Goal: Book appointment/travel/reservation

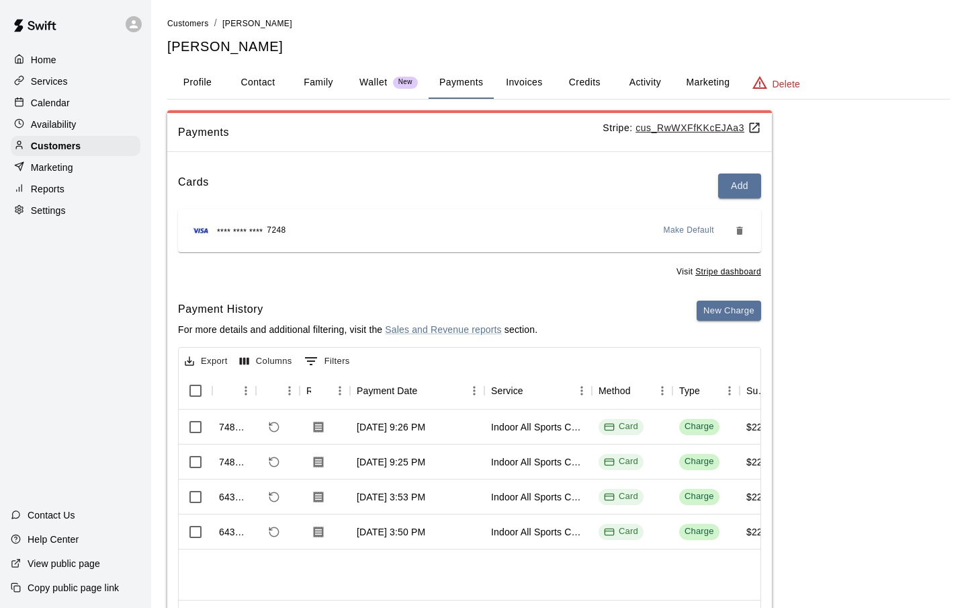
click at [48, 104] on p "Calendar" at bounding box center [50, 102] width 39 height 13
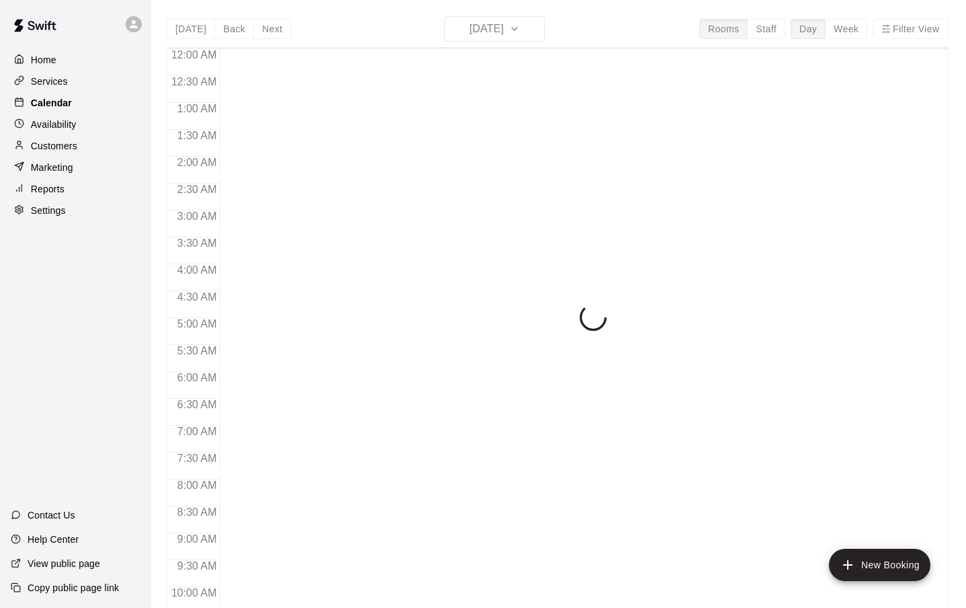
scroll to position [479, 0]
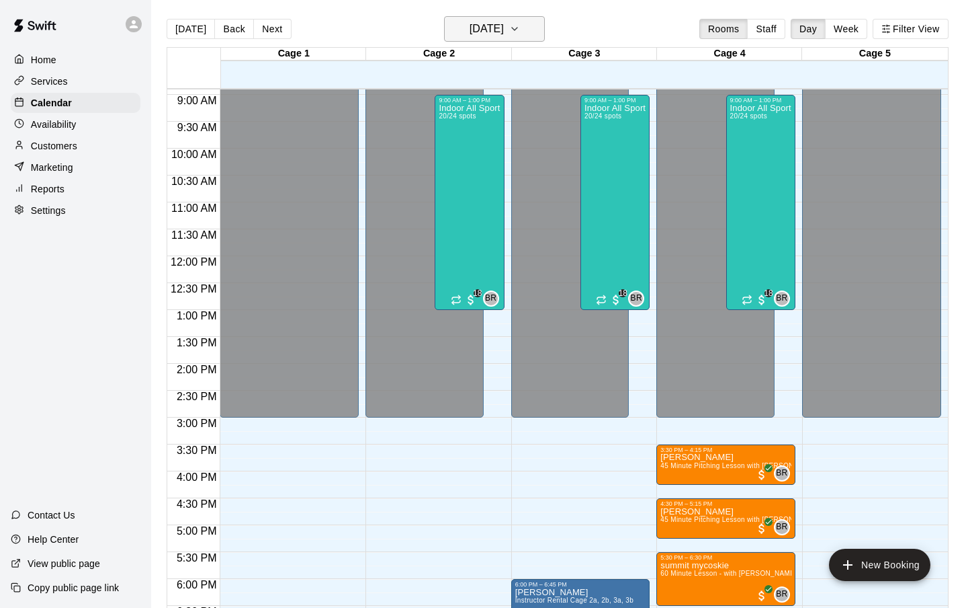
click at [520, 22] on icon "button" at bounding box center [514, 29] width 11 height 16
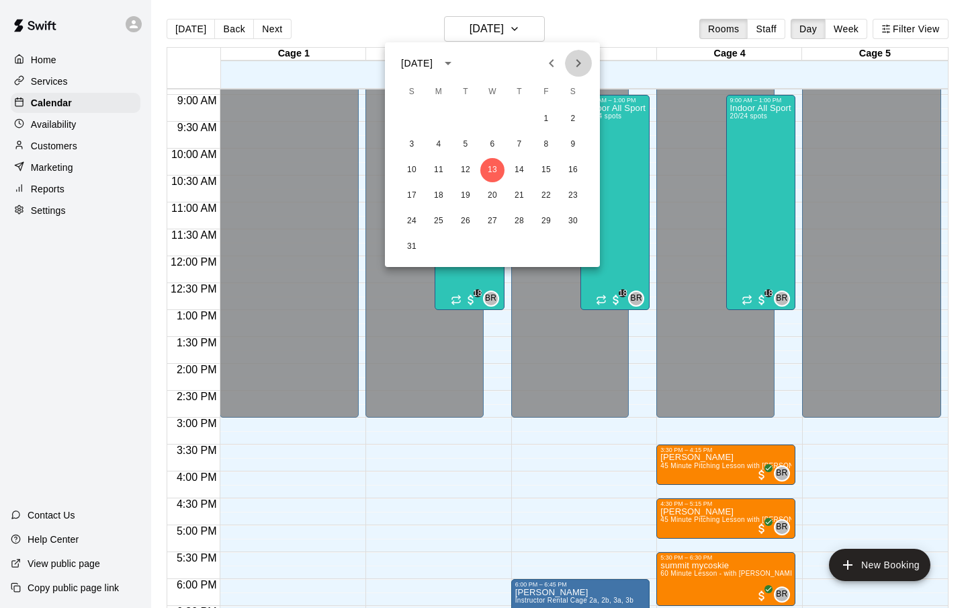
click at [575, 56] on icon "Next month" at bounding box center [579, 63] width 16 height 16
click at [551, 142] on button "12" at bounding box center [546, 144] width 24 height 24
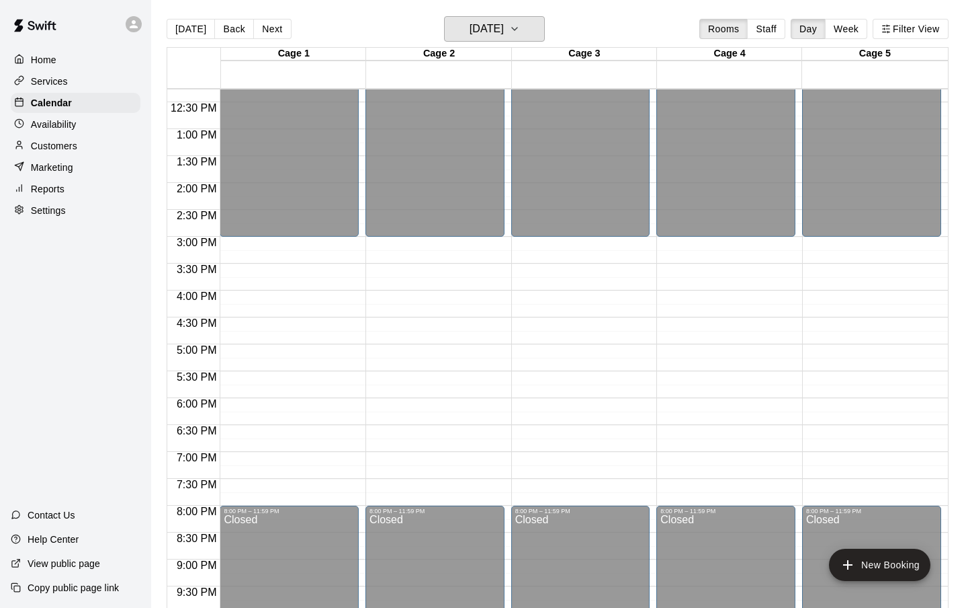
scroll to position [659, 0]
click at [694, 299] on div "12:00 AM – 3:00 PM Closed 8:00 PM – 11:59 PM Closed" at bounding box center [726, 76] width 139 height 1290
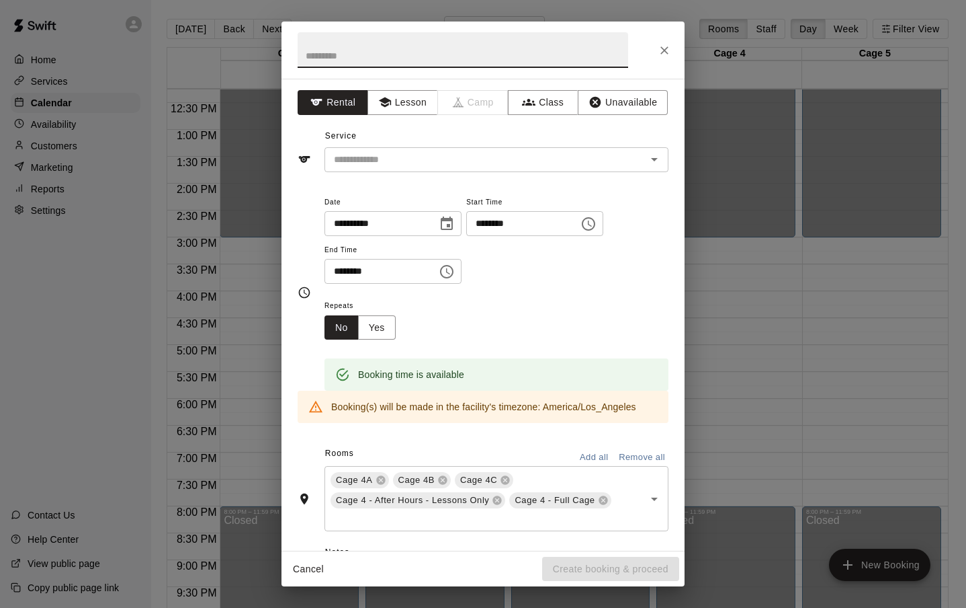
click at [452, 272] on icon "Choose time, selected time is 4:30 PM" at bounding box center [447, 271] width 16 height 16
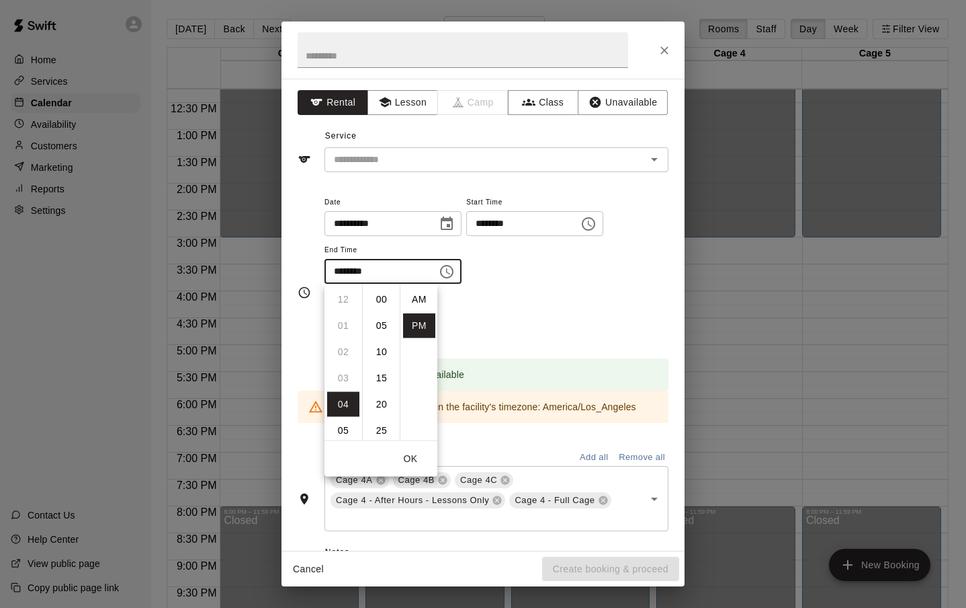
scroll to position [24, 0]
click at [344, 325] on li "05" at bounding box center [343, 325] width 32 height 25
type input "********"
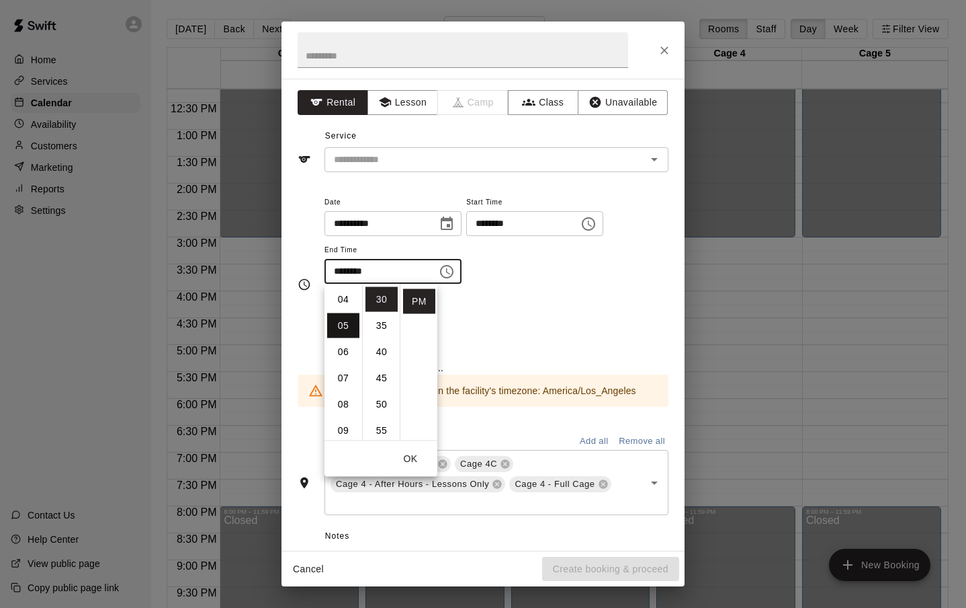
scroll to position [131, 0]
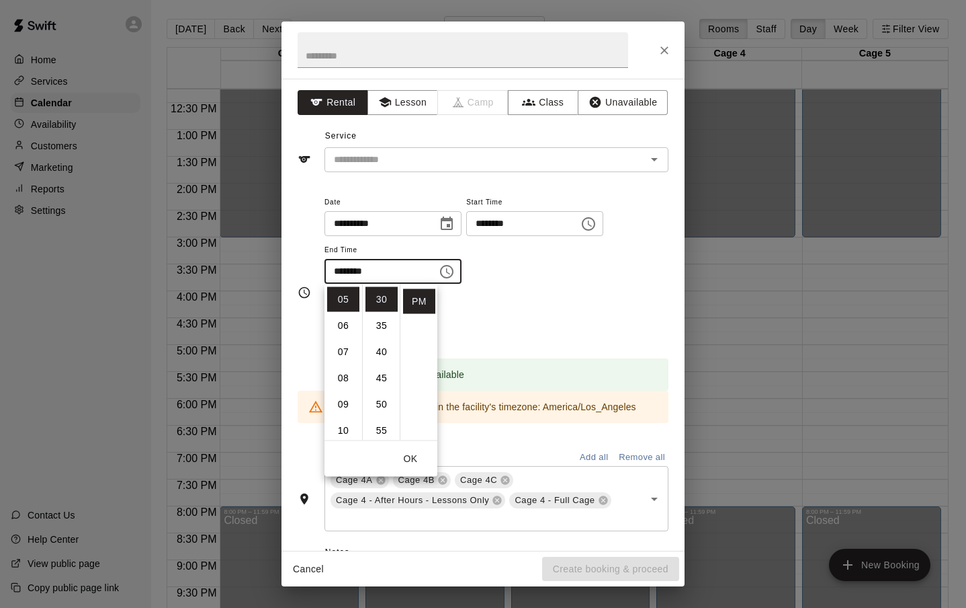
click at [530, 305] on div "Repeats No Yes" at bounding box center [497, 318] width 344 height 42
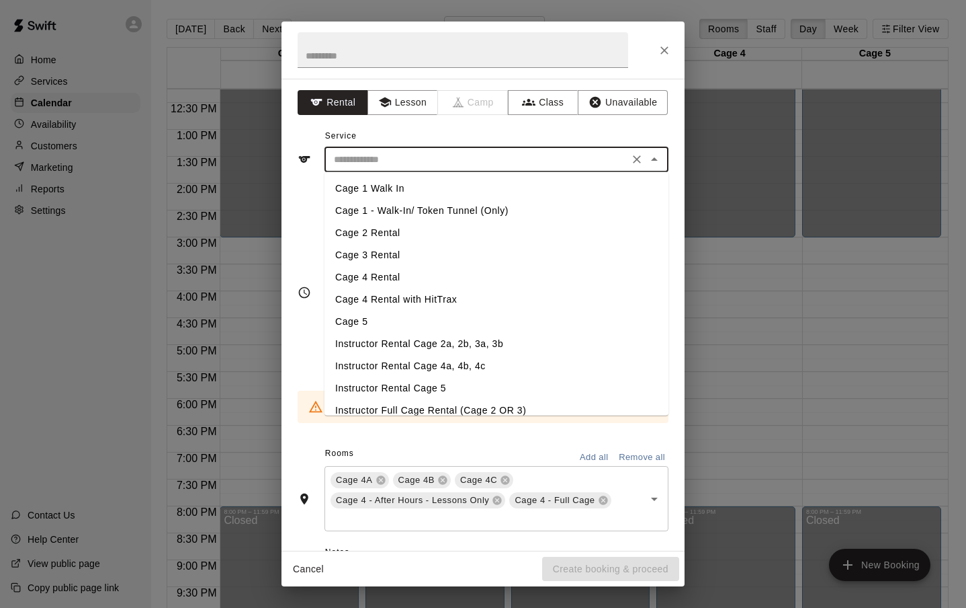
click at [372, 157] on input "text" at bounding box center [477, 159] width 296 height 17
click at [376, 278] on li "Cage 4 Rental" at bounding box center [497, 277] width 344 height 22
type input "**********"
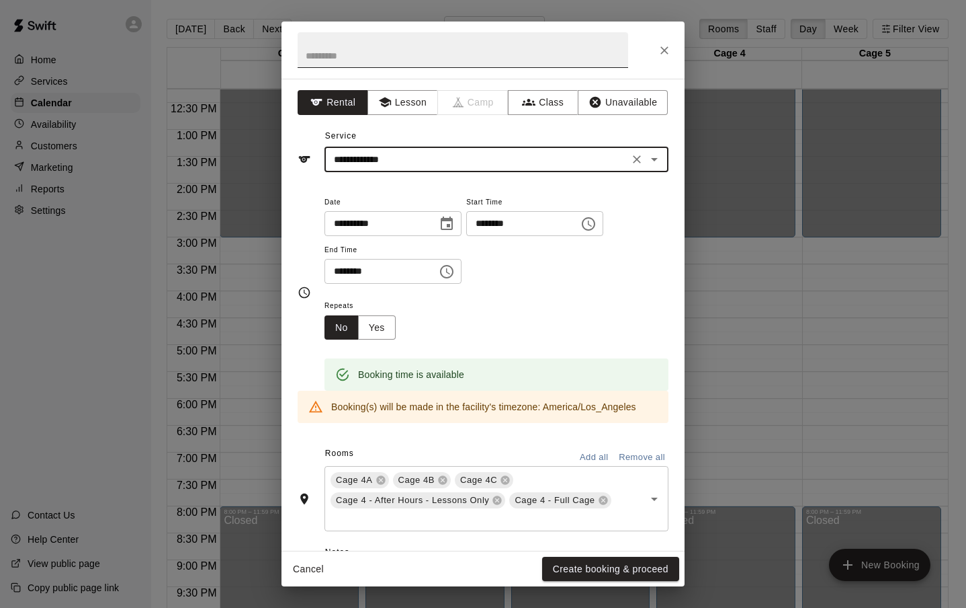
click at [336, 53] on input "text" at bounding box center [463, 50] width 331 height 36
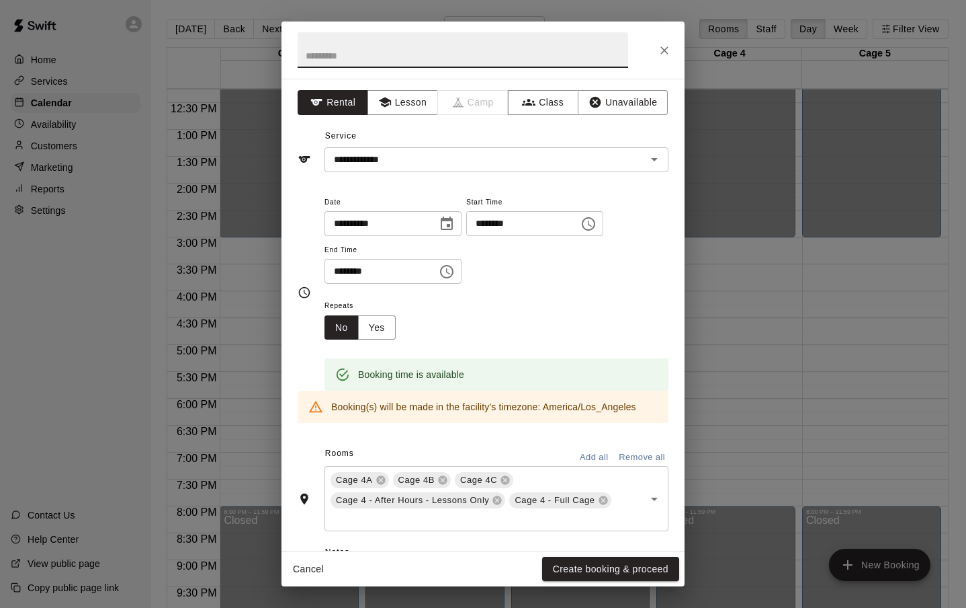
type input "*"
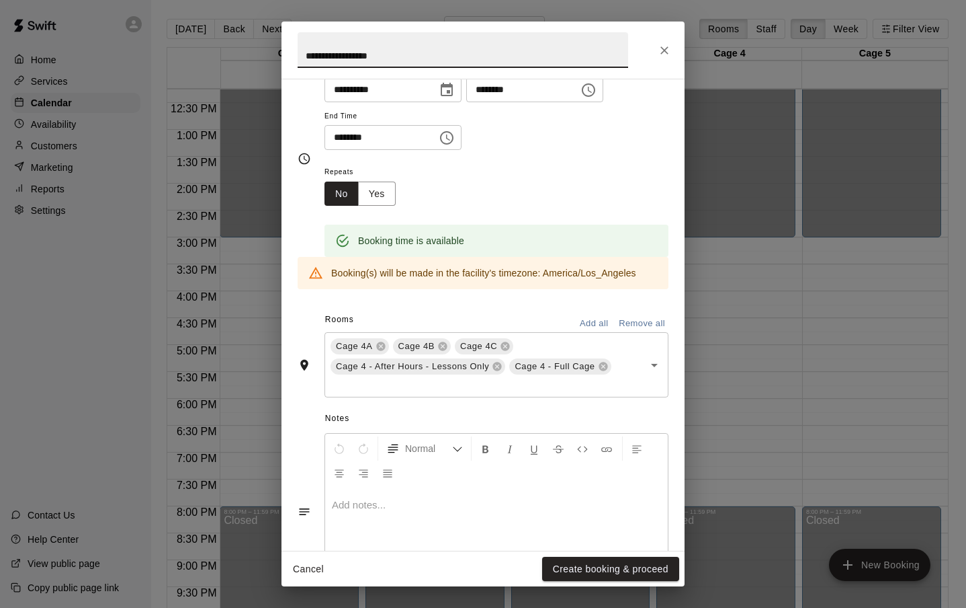
scroll to position [169, 0]
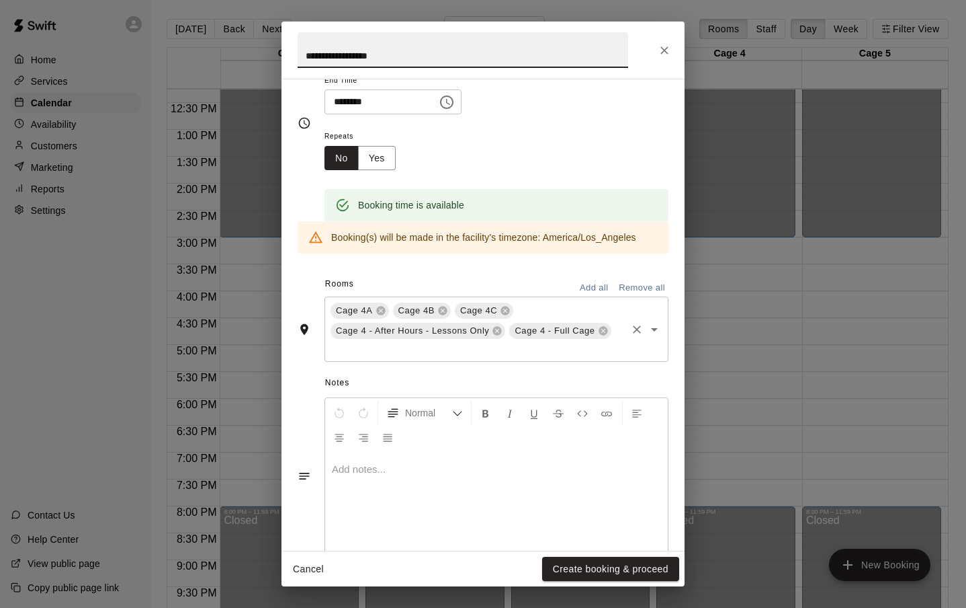
type input "**********"
click at [460, 349] on input "text" at bounding box center [477, 349] width 296 height 17
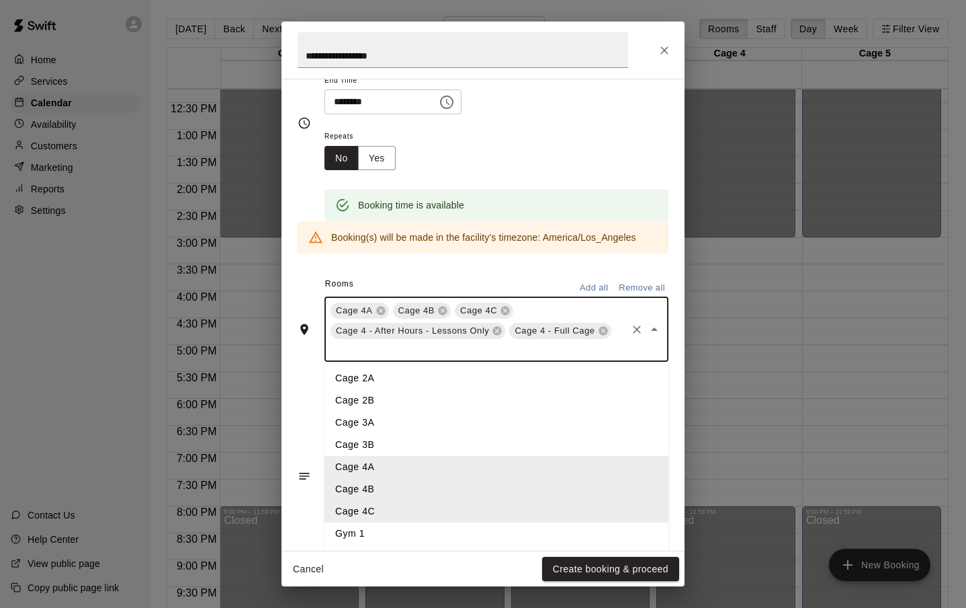
click at [381, 423] on li "Cage 3A" at bounding box center [497, 422] width 344 height 22
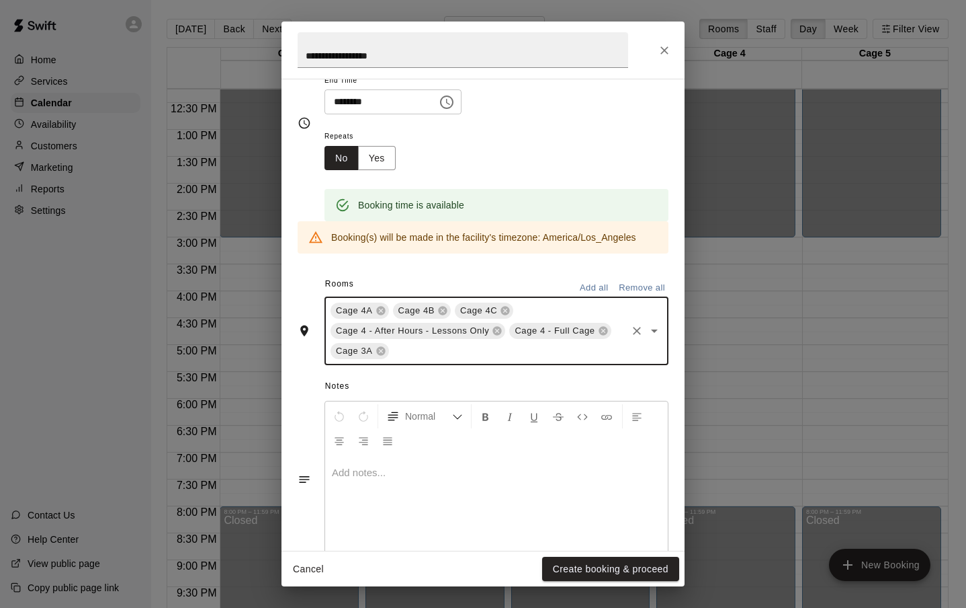
click at [425, 347] on input "text" at bounding box center [508, 351] width 234 height 17
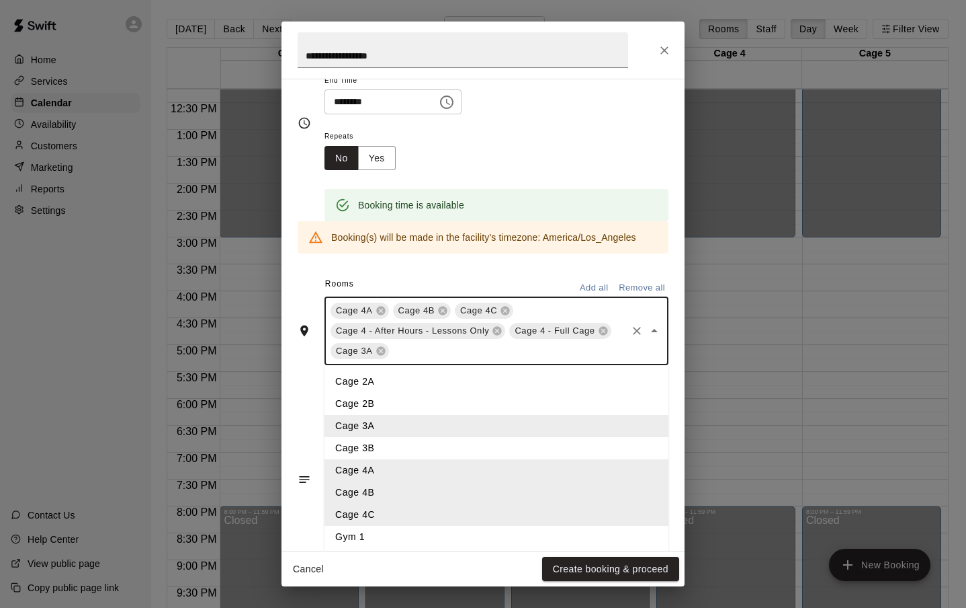
click at [370, 450] on li "Cage 3B" at bounding box center [497, 448] width 344 height 22
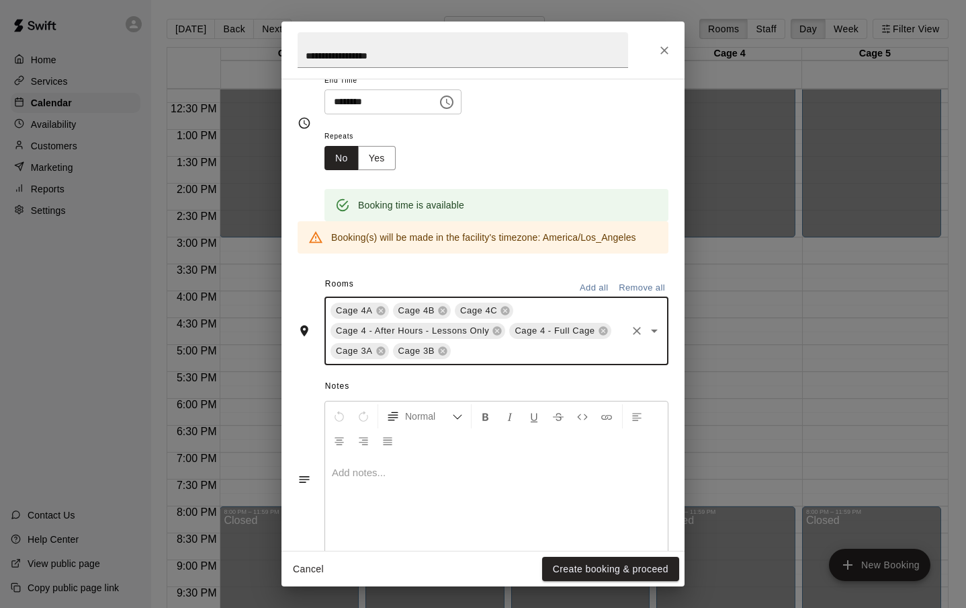
click at [484, 356] on input "text" at bounding box center [539, 351] width 172 height 17
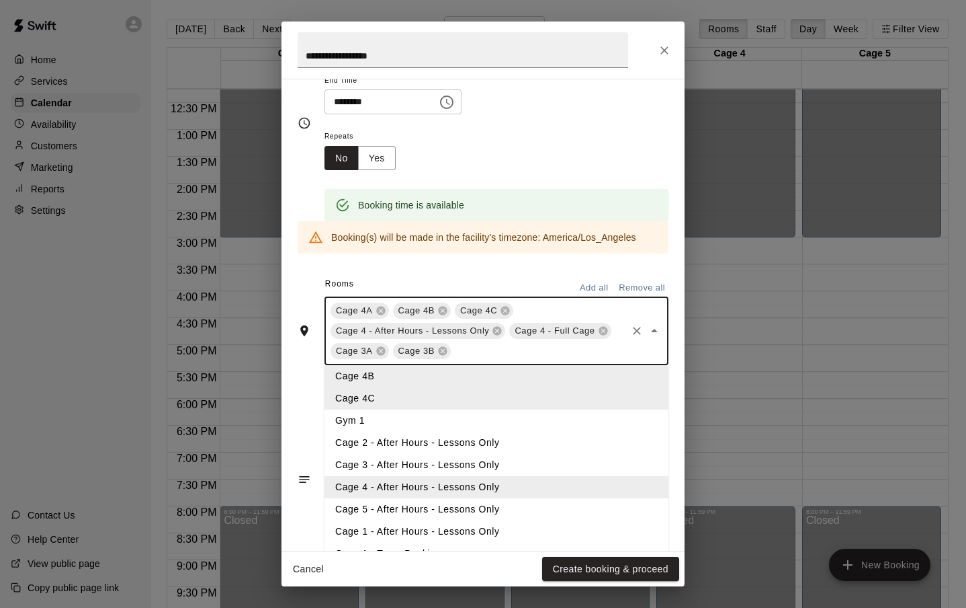
scroll to position [118, 0]
click at [438, 465] on li "Cage 3 - After Hours - Lessons Only" at bounding box center [497, 463] width 344 height 22
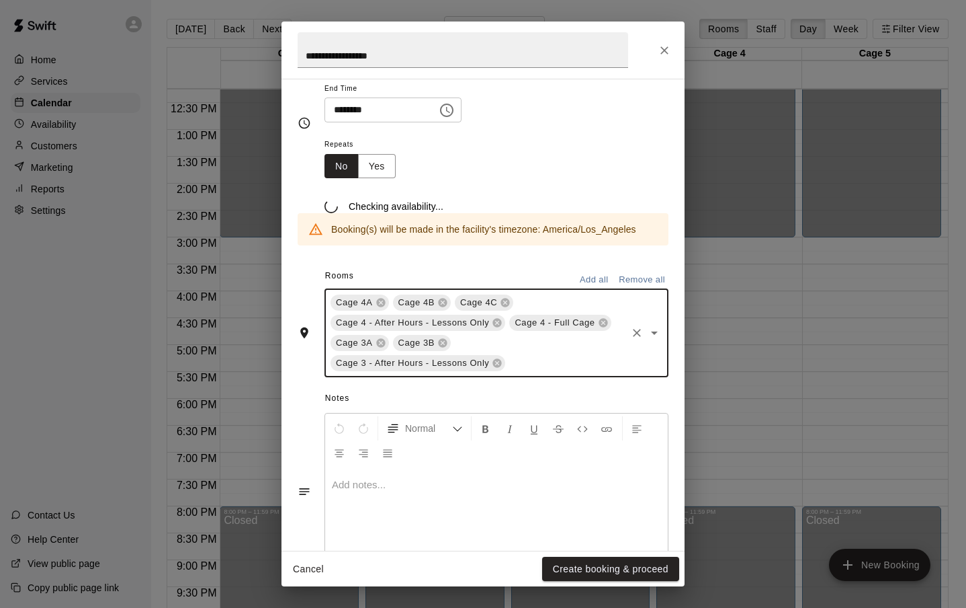
scroll to position [169, 0]
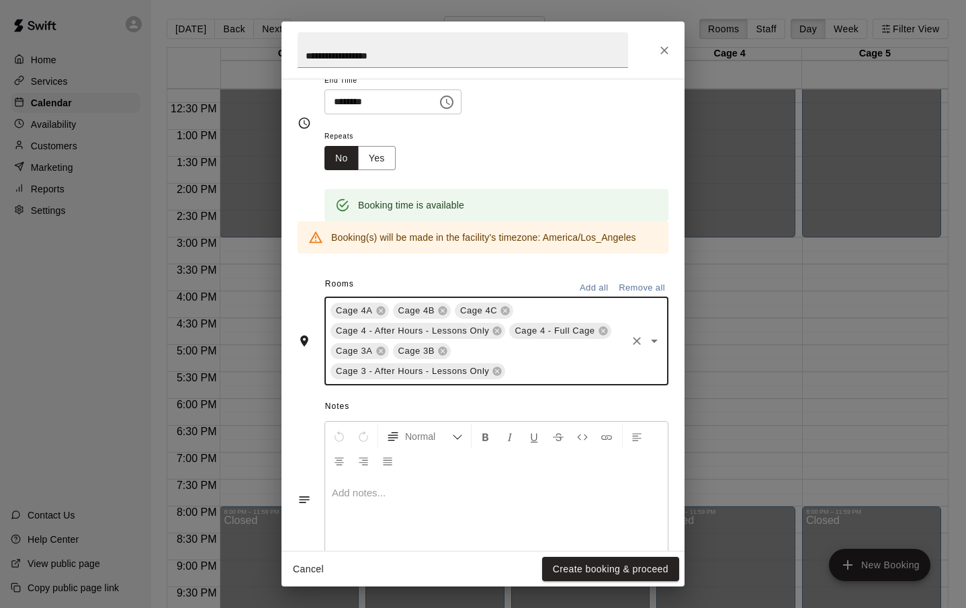
click at [556, 370] on input "text" at bounding box center [566, 371] width 118 height 17
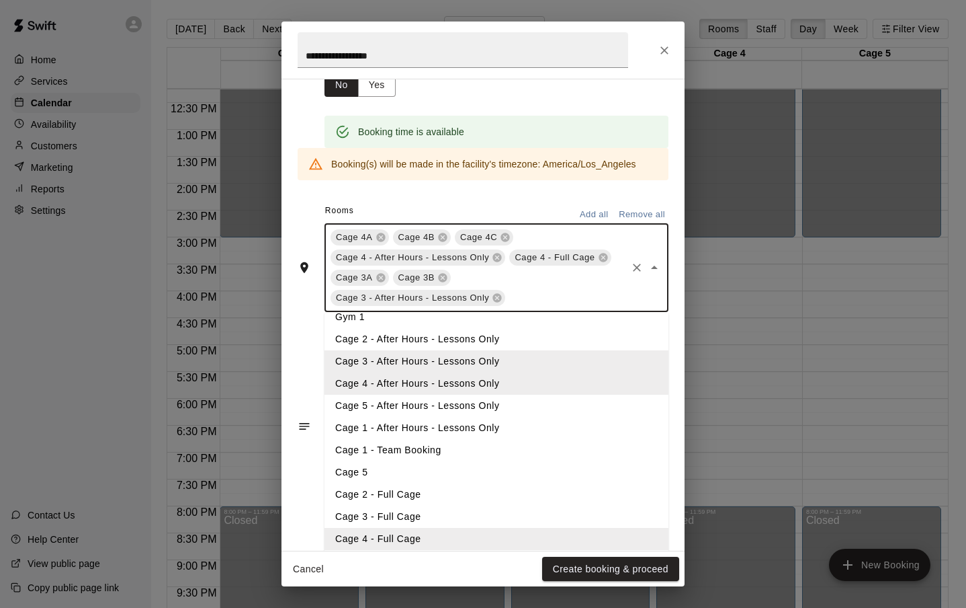
scroll to position [247, 0]
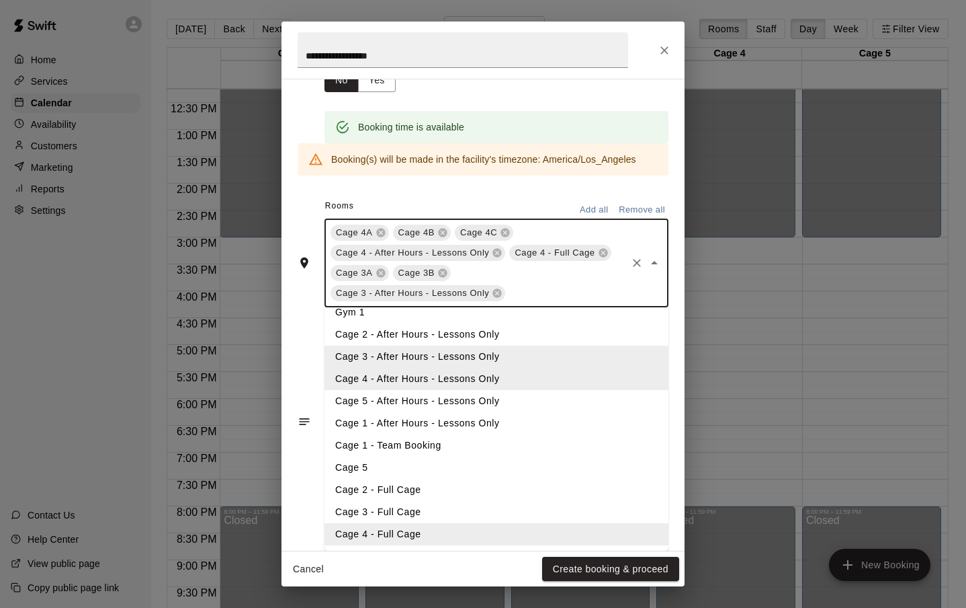
click at [395, 512] on li "Cage 3 - Full Cage" at bounding box center [497, 512] width 344 height 22
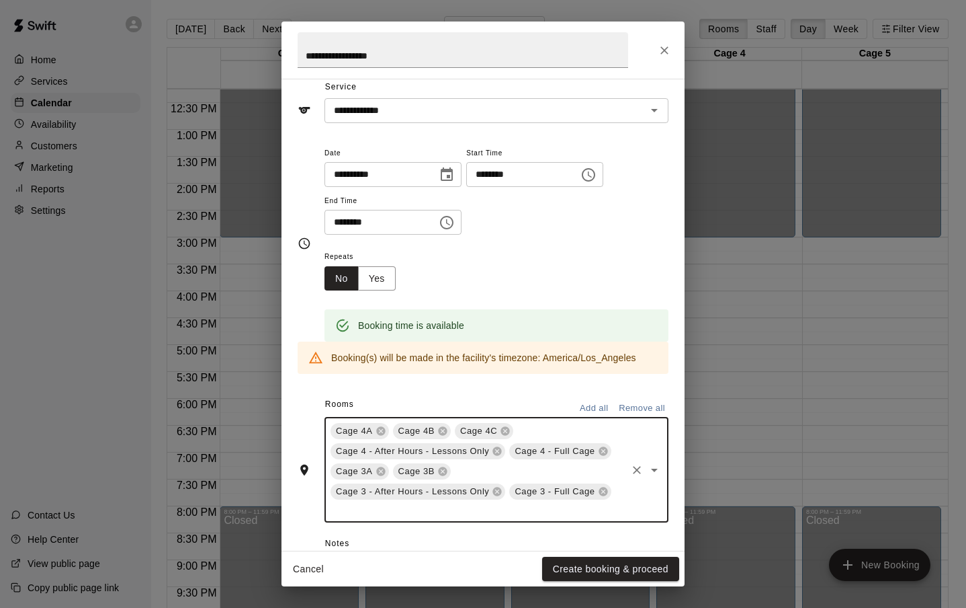
scroll to position [0, 0]
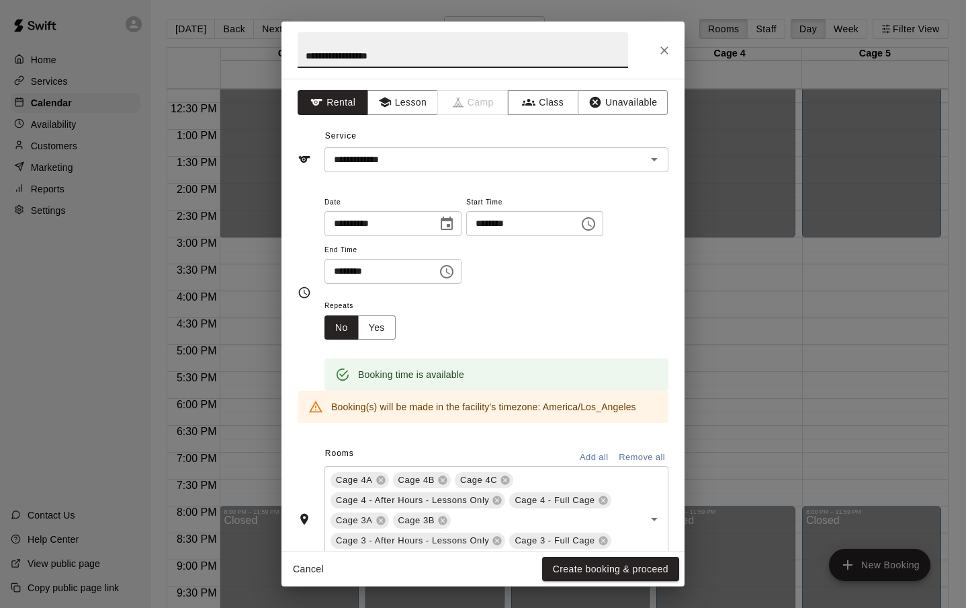
drag, startPoint x: 401, startPoint y: 56, endPoint x: 280, endPoint y: 56, distance: 121.7
click at [280, 56] on div "**********" at bounding box center [483, 304] width 966 height 608
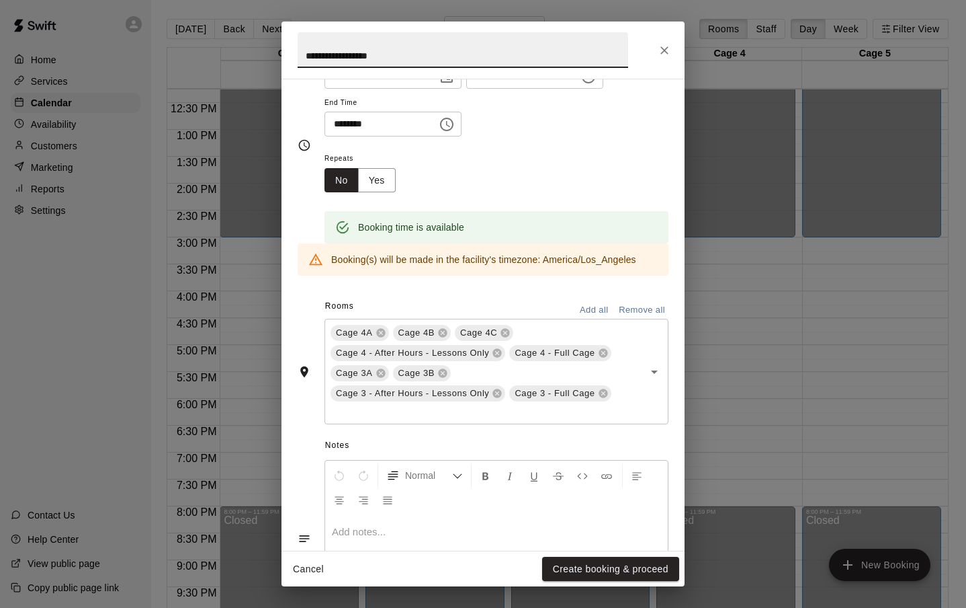
scroll to position [239, 0]
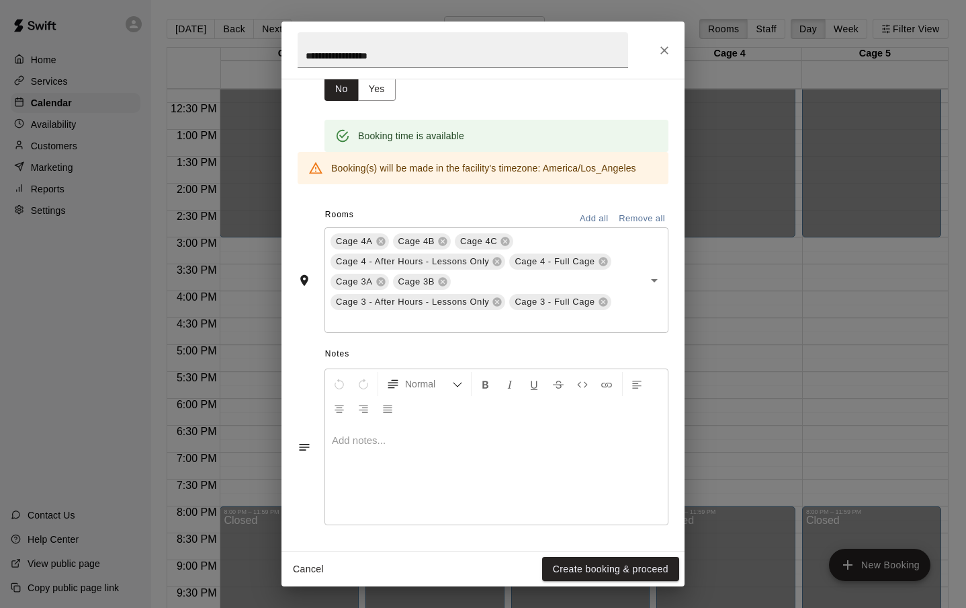
click at [368, 439] on p at bounding box center [496, 440] width 329 height 13
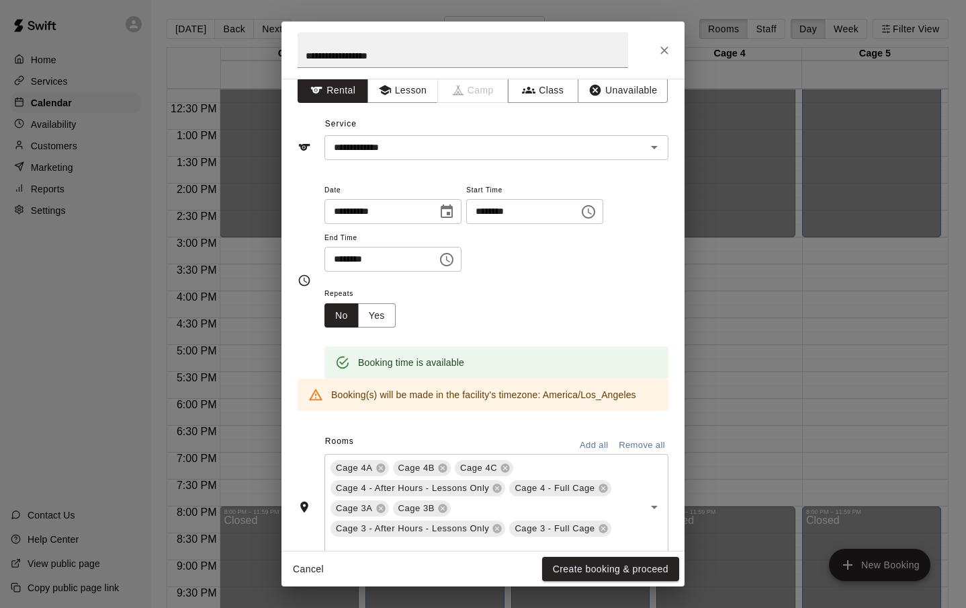
scroll to position [0, 0]
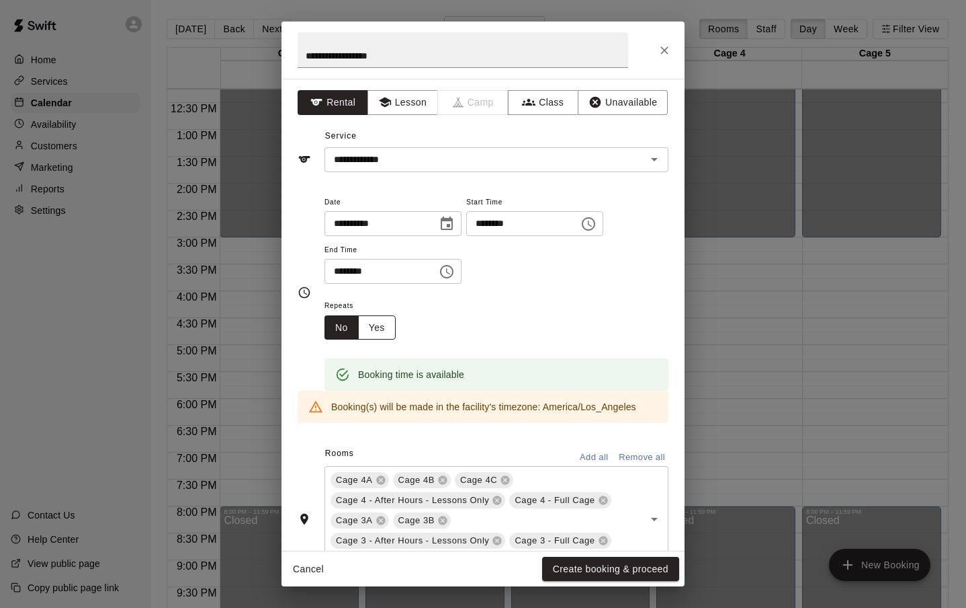
click at [380, 321] on button "Yes" at bounding box center [377, 327] width 38 height 25
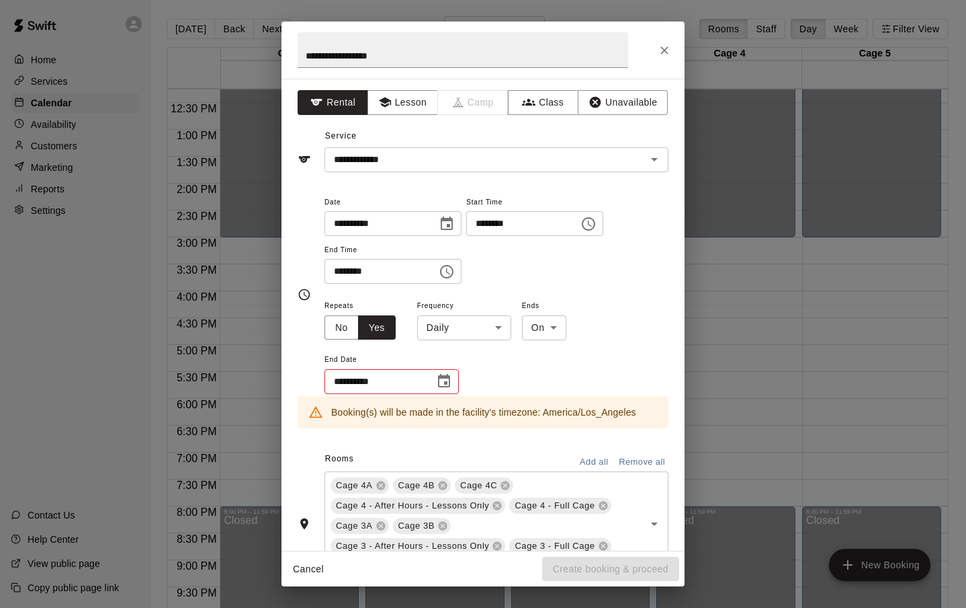
click at [495, 327] on body "**********" at bounding box center [483, 314] width 966 height 629
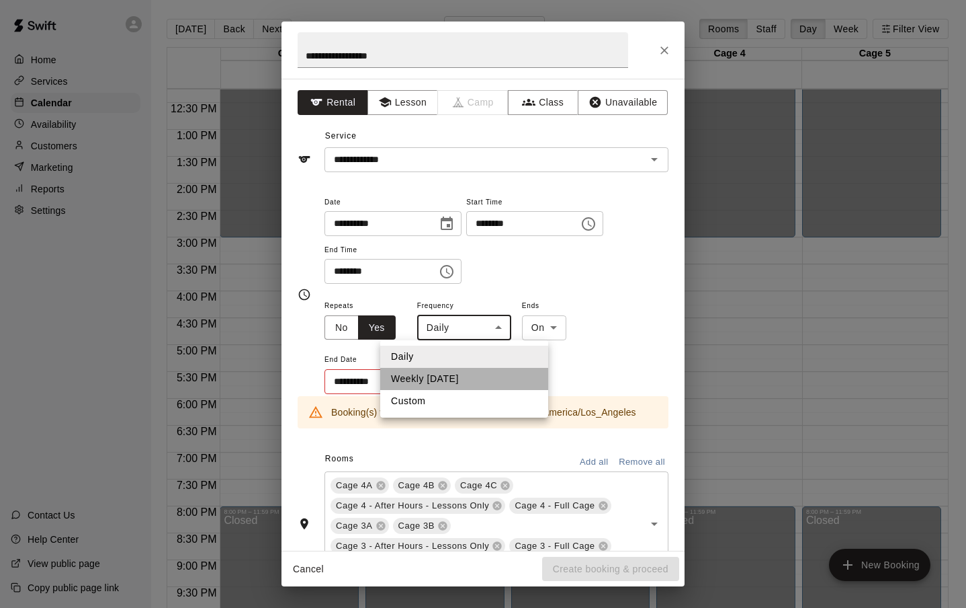
click at [456, 374] on li "Weekly [DATE]" at bounding box center [464, 379] width 168 height 22
type input "******"
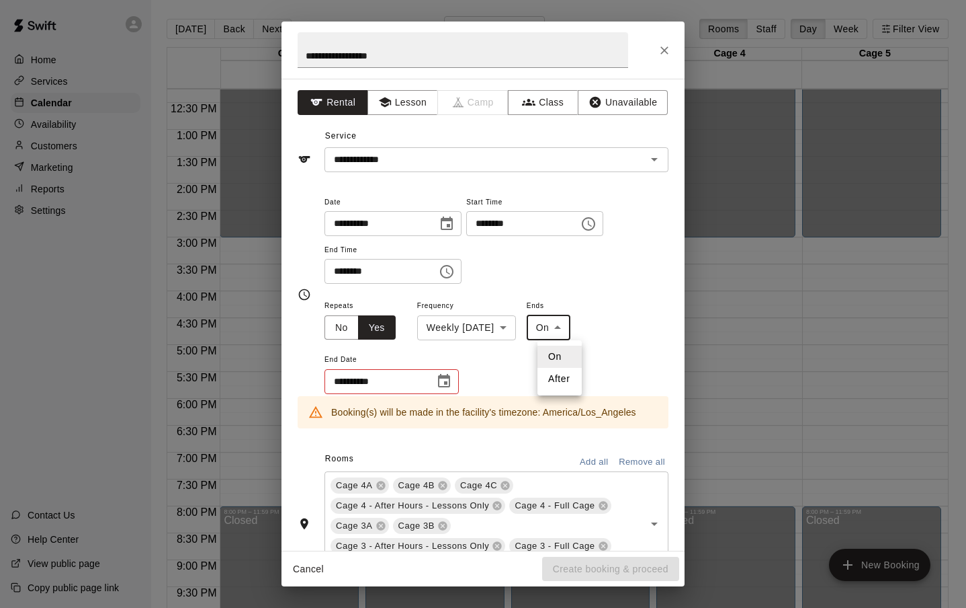
click at [574, 327] on body "**********" at bounding box center [483, 314] width 966 height 629
click at [573, 327] on div at bounding box center [483, 304] width 966 height 608
click at [447, 378] on icon "Choose date" at bounding box center [444, 381] width 16 height 16
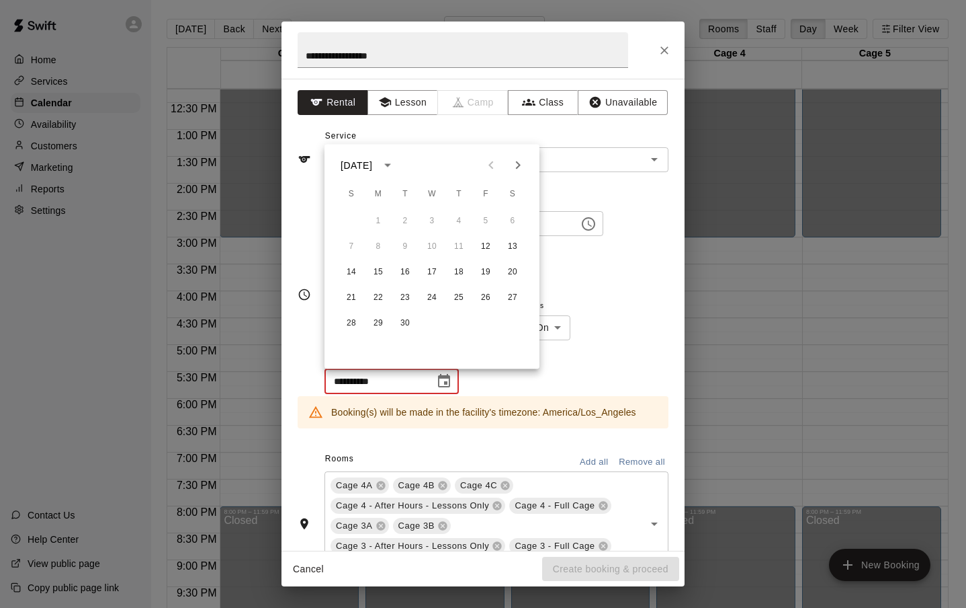
click at [520, 165] on icon "Next month" at bounding box center [518, 165] width 5 height 8
click at [489, 222] on button "3" at bounding box center [486, 221] width 24 height 24
type input "**********"
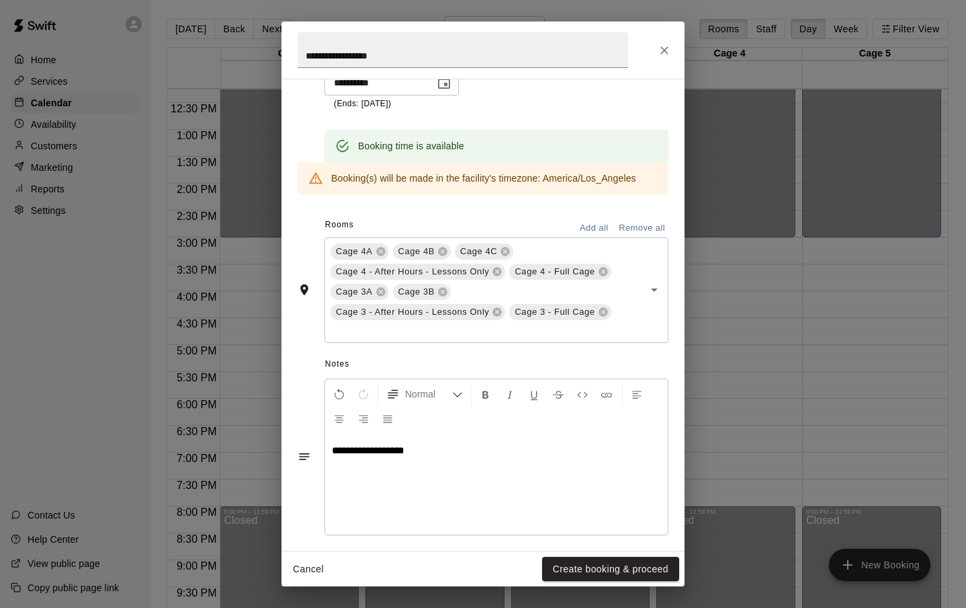
scroll to position [308, 0]
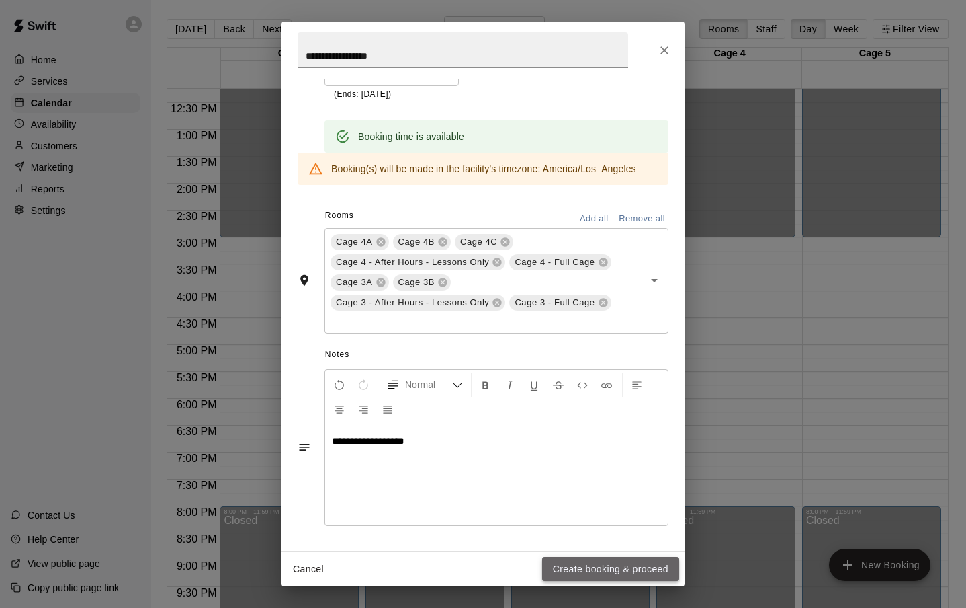
click at [594, 567] on button "Create booking & proceed" at bounding box center [610, 569] width 137 height 25
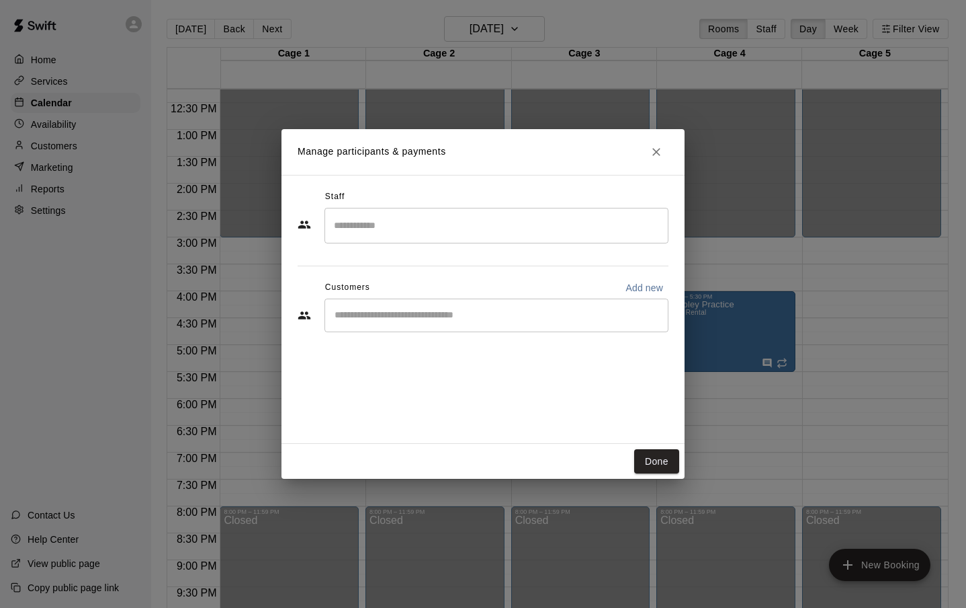
click at [364, 313] on input "Start typing to search customers..." at bounding box center [497, 315] width 332 height 13
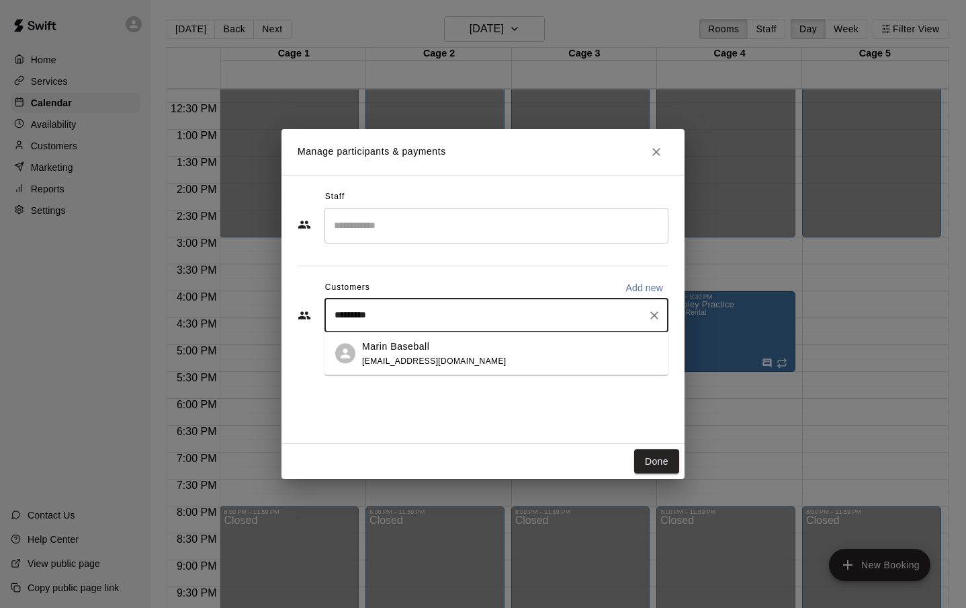
type input "**********"
click at [398, 352] on p "Marin Baseball" at bounding box center [395, 346] width 67 height 14
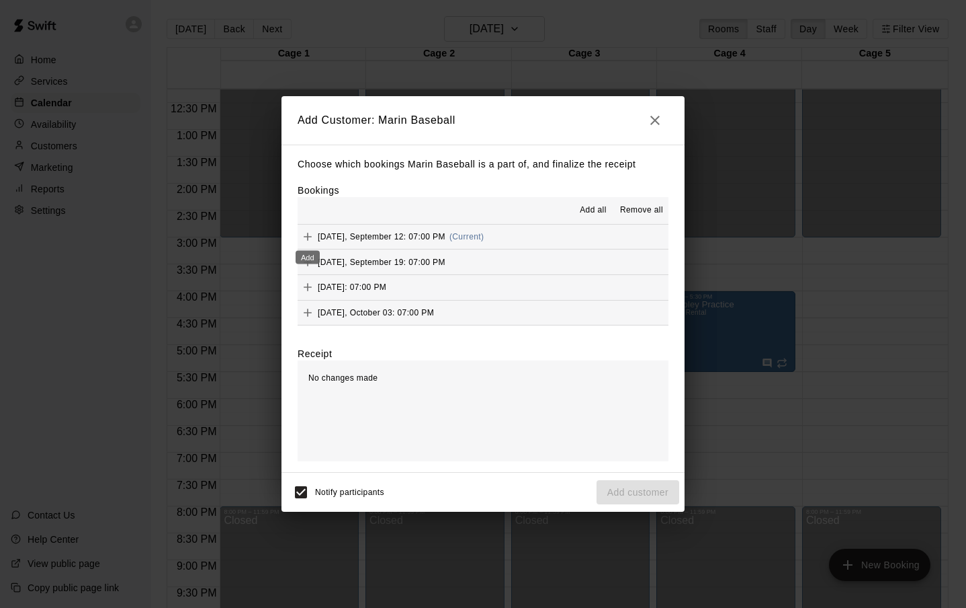
click at [306, 237] on icon "Add" at bounding box center [307, 236] width 13 height 13
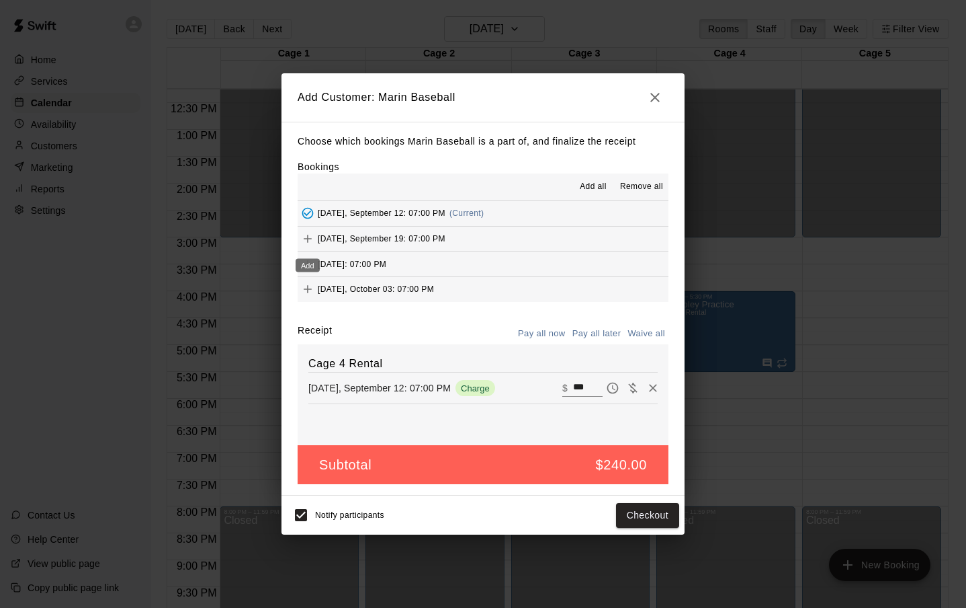
click at [307, 239] on icon "Add" at bounding box center [308, 239] width 8 height 8
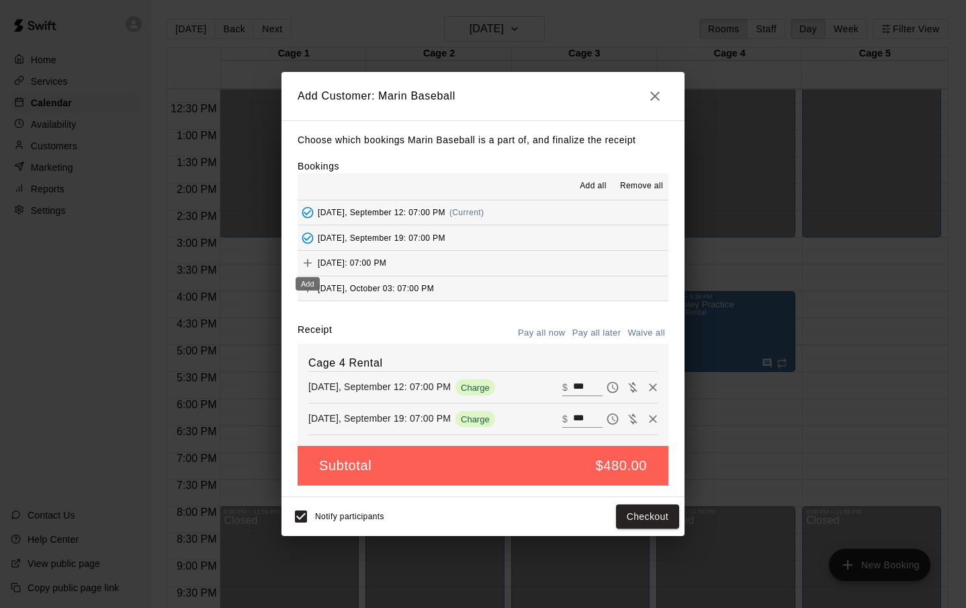
click at [311, 290] on div "Add" at bounding box center [308, 283] width 24 height 13
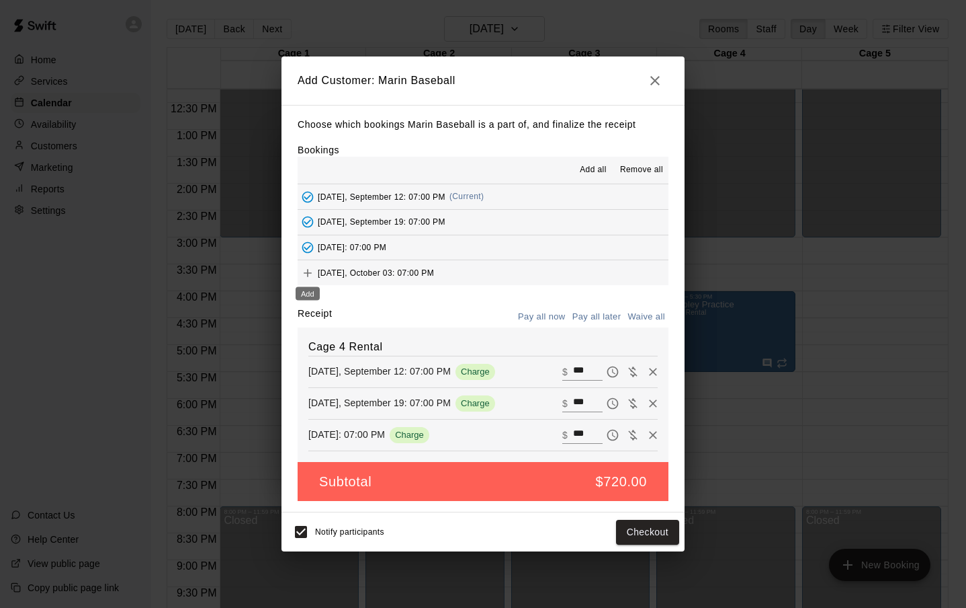
click at [307, 272] on icon "Add" at bounding box center [308, 273] width 8 height 8
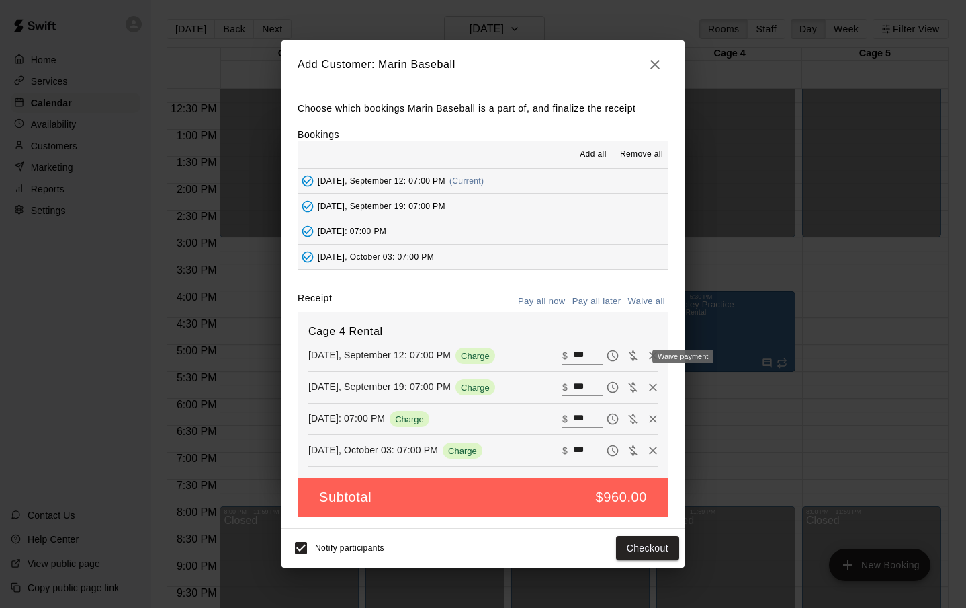
click at [632, 353] on icon "Waive payment" at bounding box center [632, 355] width 13 height 13
type input "*"
click at [636, 390] on icon "Waive payment" at bounding box center [632, 386] width 13 height 13
type input "*"
click at [632, 421] on icon "Waive payment" at bounding box center [632, 419] width 9 height 10
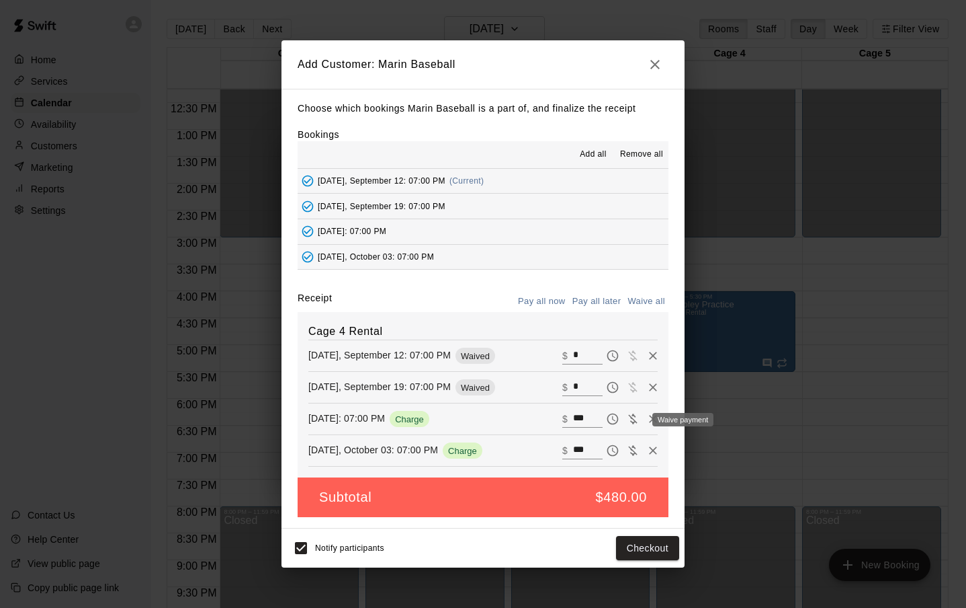
type input "*"
click at [632, 450] on icon "Waive payment" at bounding box center [632, 451] width 9 height 10
type input "*"
click at [641, 547] on button "Add customer" at bounding box center [638, 548] width 83 height 25
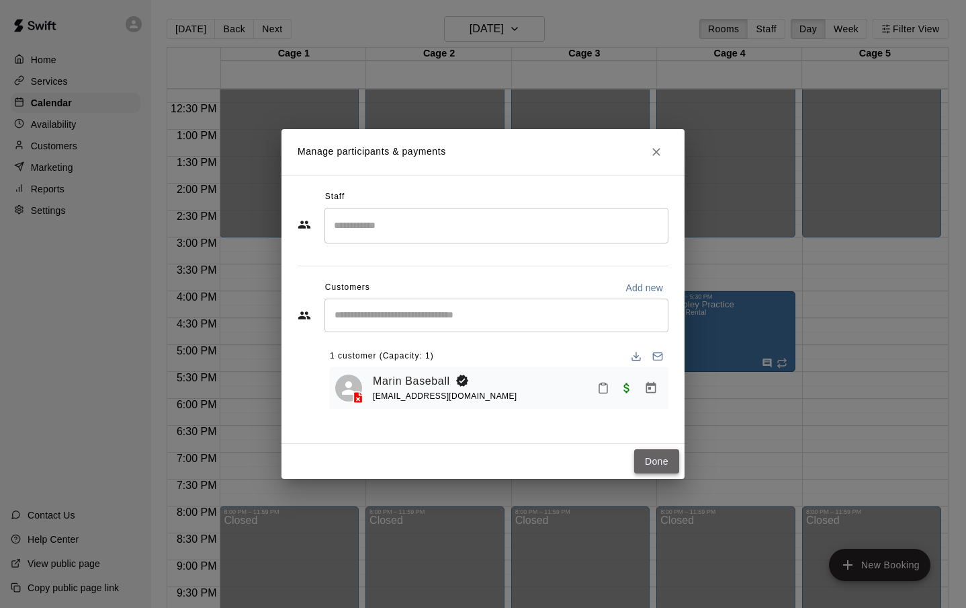
click at [659, 460] on button "Done" at bounding box center [656, 461] width 45 height 25
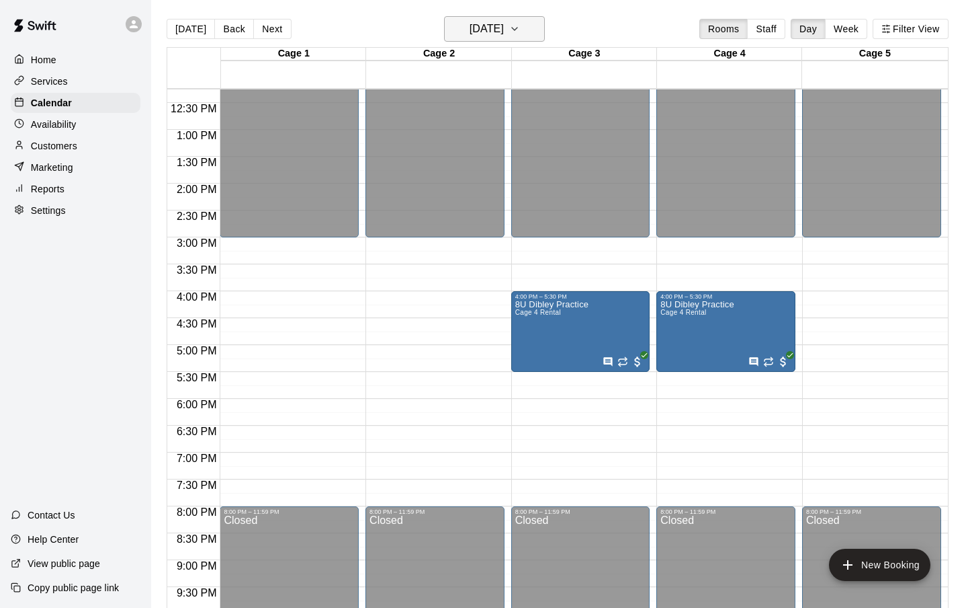
click at [520, 28] on icon "button" at bounding box center [514, 29] width 11 height 16
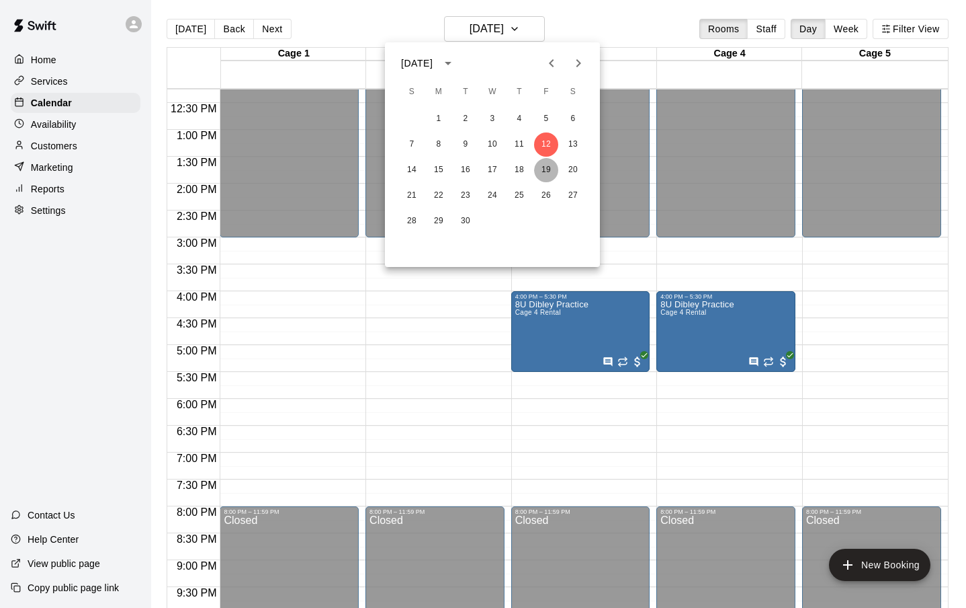
click at [550, 170] on button "19" at bounding box center [546, 170] width 24 height 24
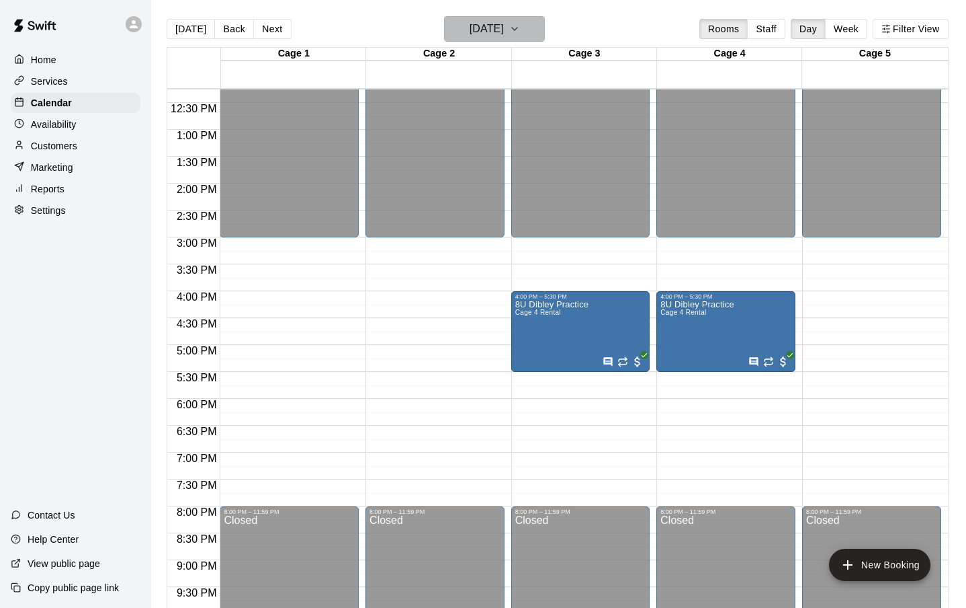
click at [520, 26] on icon "button" at bounding box center [514, 29] width 11 height 16
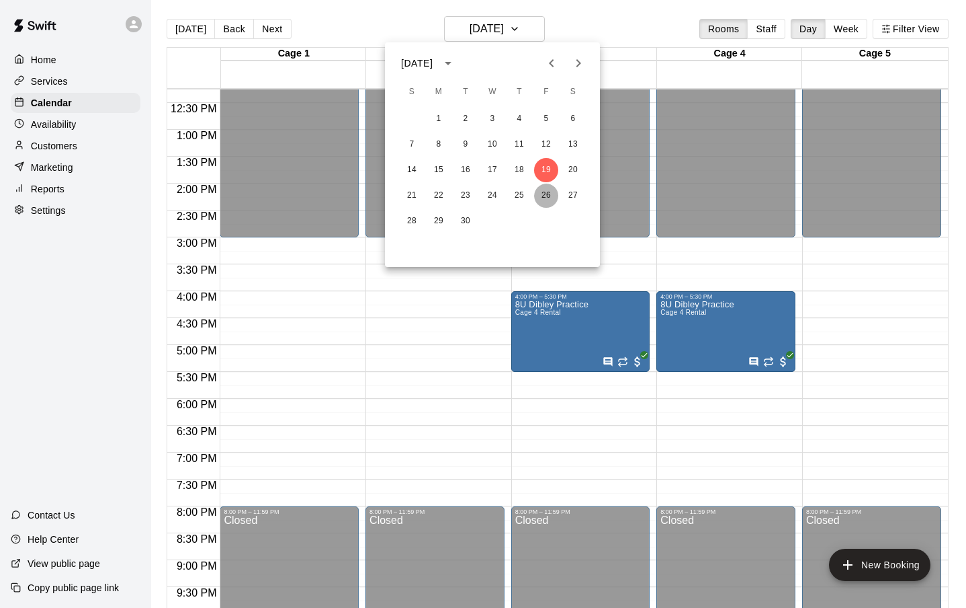
click at [550, 192] on button "26" at bounding box center [546, 195] width 24 height 24
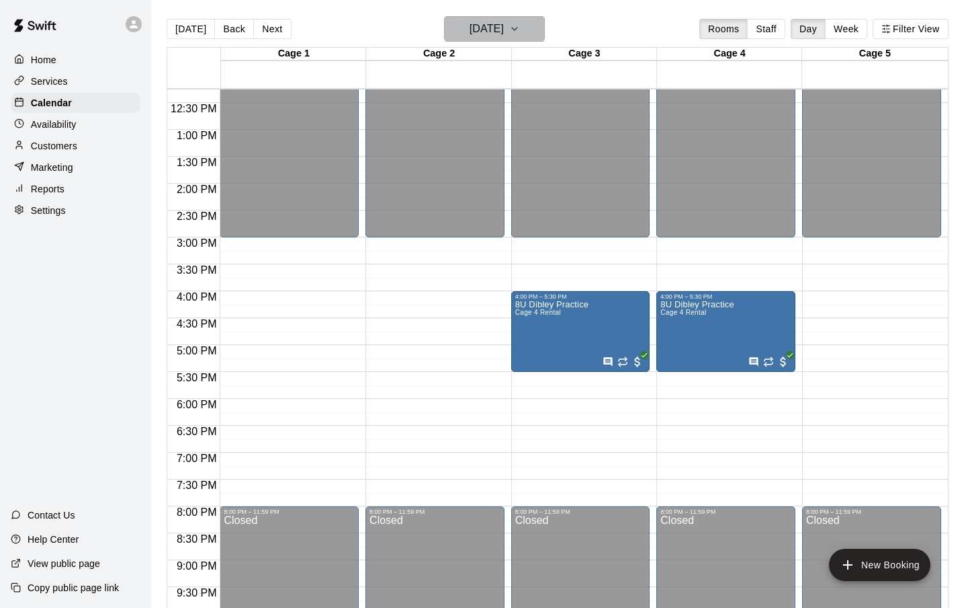
click at [520, 22] on icon "button" at bounding box center [514, 29] width 11 height 16
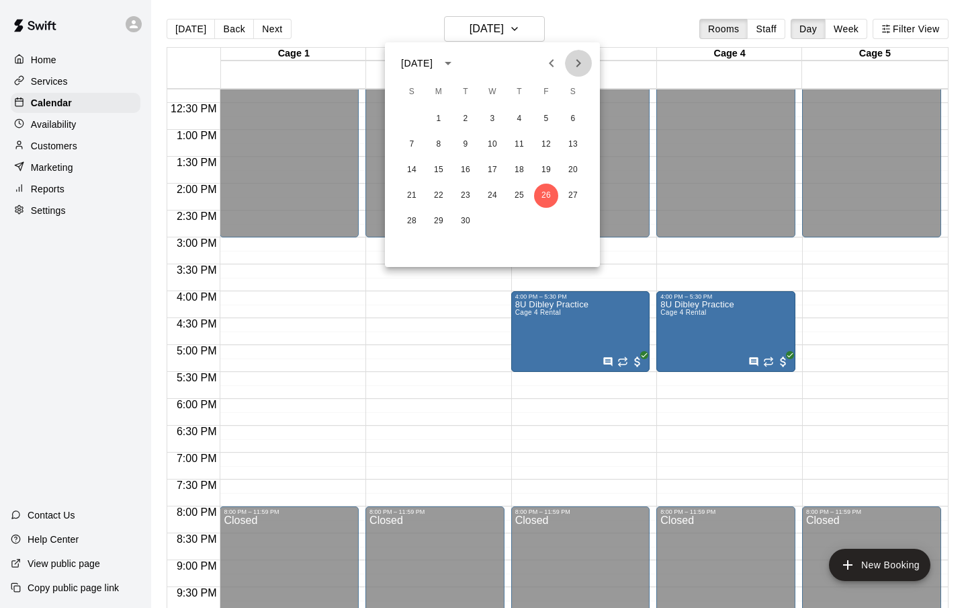
click at [579, 60] on icon "Next month" at bounding box center [579, 63] width 16 height 16
click at [544, 119] on button "3" at bounding box center [546, 119] width 24 height 24
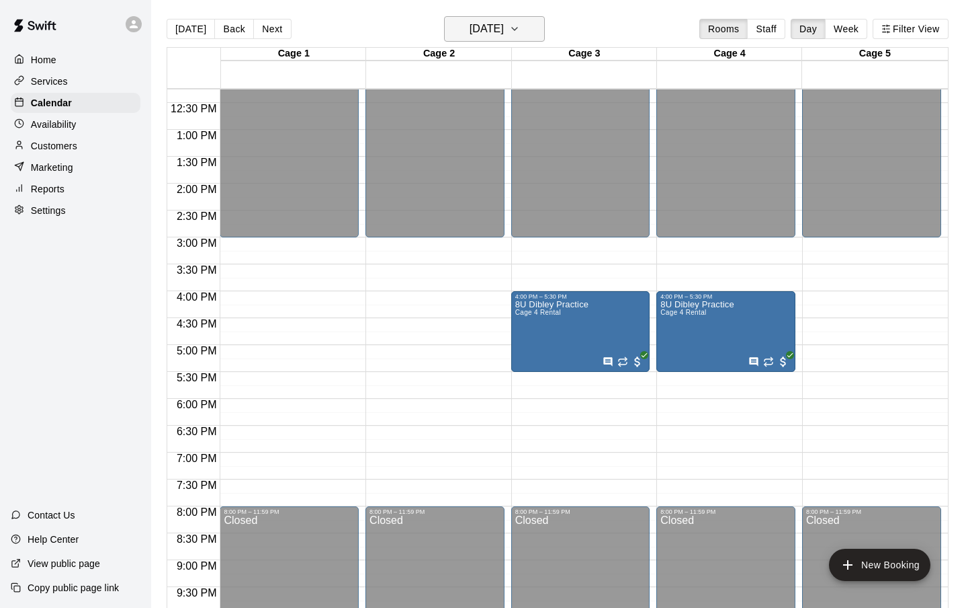
click at [530, 20] on button "[DATE]" at bounding box center [494, 29] width 101 height 26
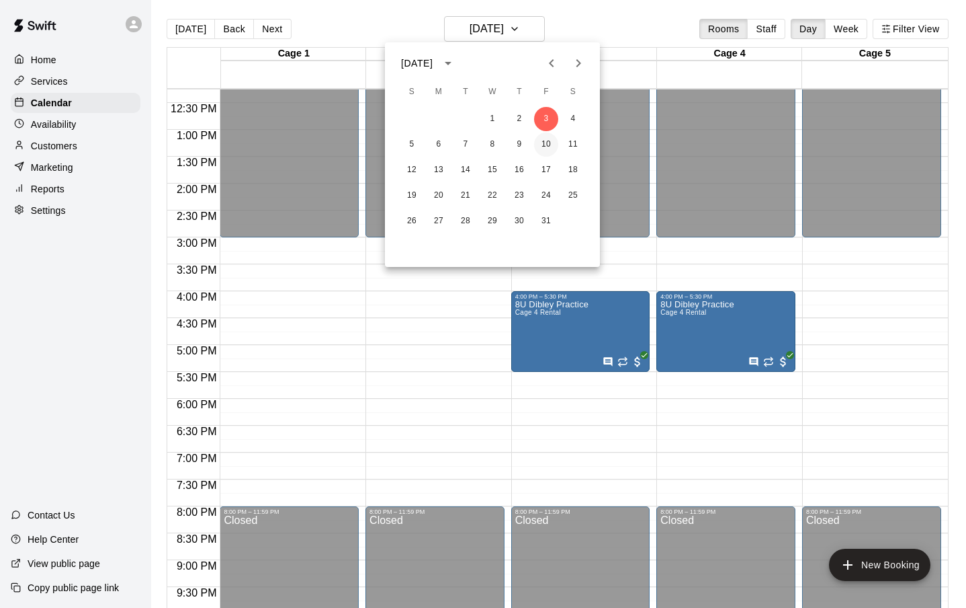
click at [549, 145] on button "10" at bounding box center [546, 144] width 24 height 24
